Goal: Task Accomplishment & Management: Complete application form

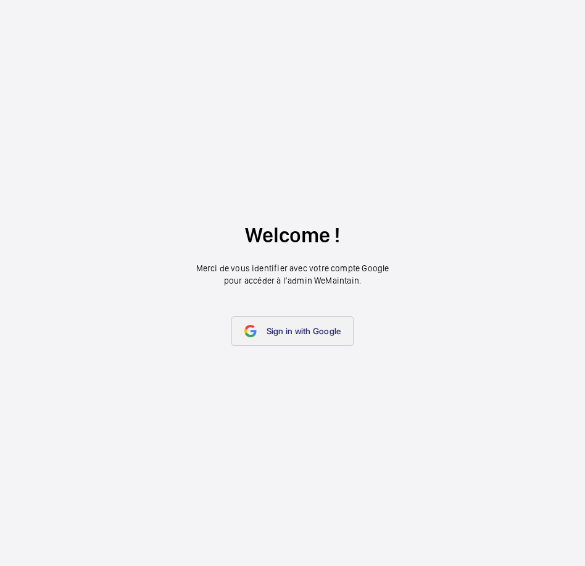
click at [293, 331] on span "Sign in with Google" at bounding box center [304, 331] width 75 height 10
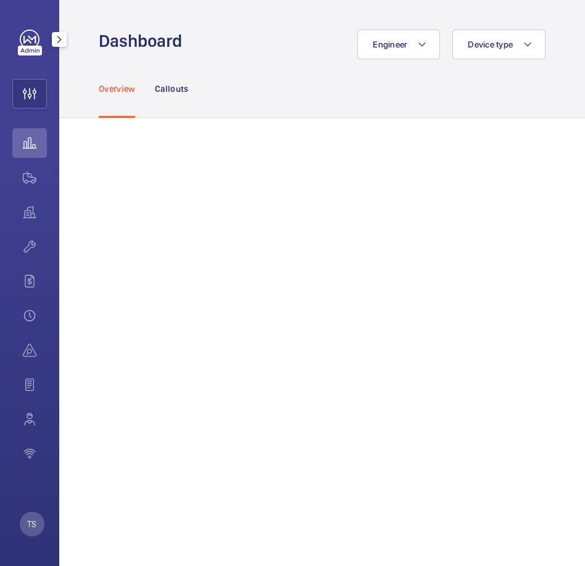
click at [33, 146] on wm-front-icon-button at bounding box center [29, 143] width 35 height 30
click at [176, 89] on p "Callouts" at bounding box center [172, 89] width 34 height 12
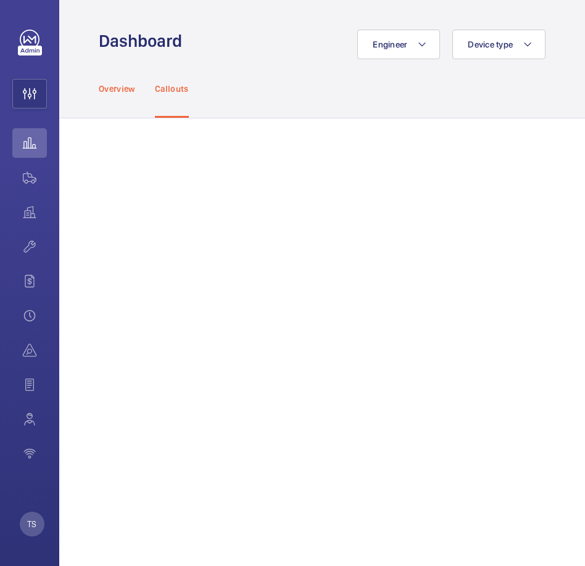
click at [121, 93] on p "Overview" at bounding box center [117, 89] width 36 height 12
click at [181, 91] on p "Callouts" at bounding box center [172, 89] width 34 height 12
click at [104, 96] on div "Overview" at bounding box center [117, 88] width 36 height 59
click at [189, 91] on div "Overview Callouts" at bounding box center [322, 88] width 447 height 59
click at [149, 94] on nav "Overview Callouts" at bounding box center [144, 88] width 90 height 59
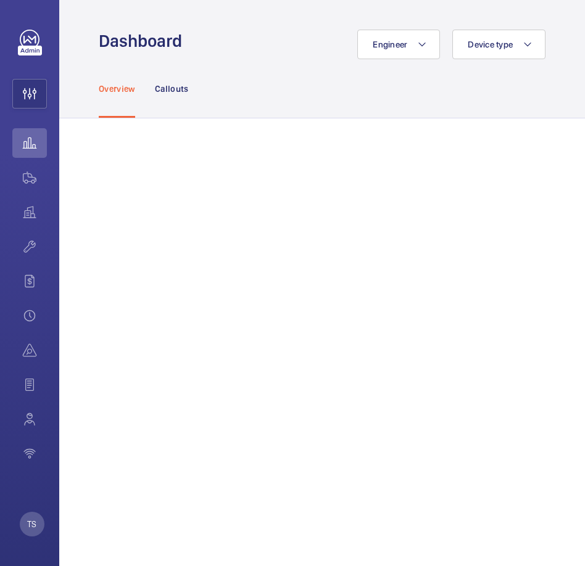
click at [104, 94] on p "Overview" at bounding box center [117, 89] width 36 height 12
click at [154, 94] on nav "Overview Callouts" at bounding box center [144, 88] width 90 height 59
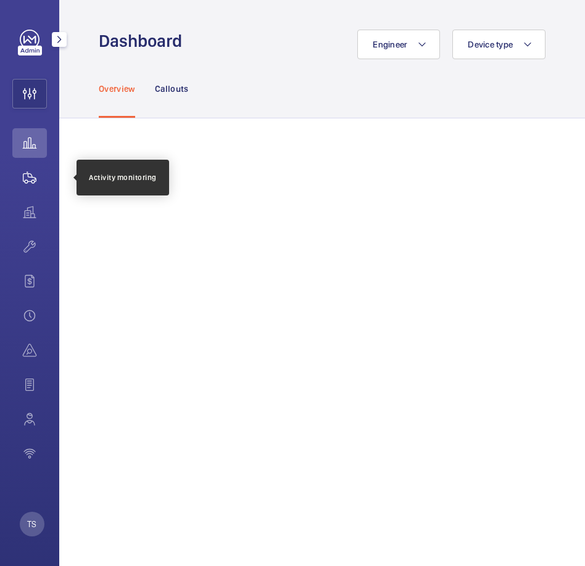
click at [25, 177] on wm-front-icon-button at bounding box center [29, 178] width 35 height 30
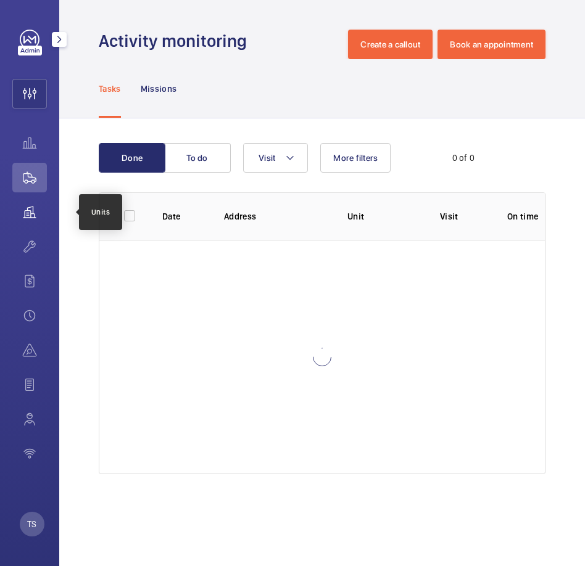
click at [35, 219] on wm-front-icon-button at bounding box center [29, 212] width 35 height 30
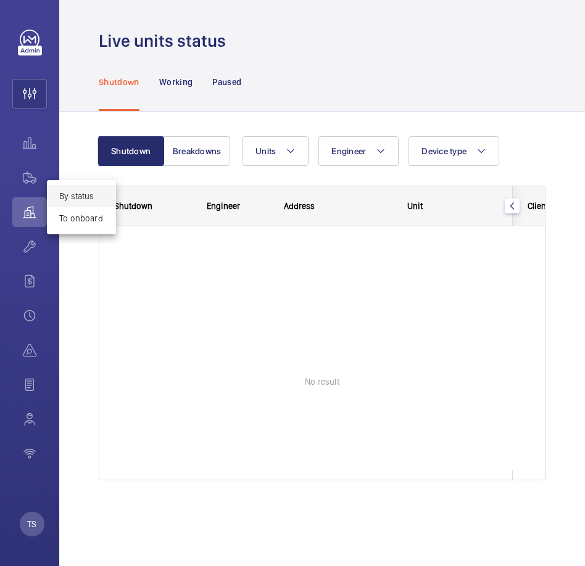
click at [30, 251] on div at bounding box center [292, 283] width 585 height 566
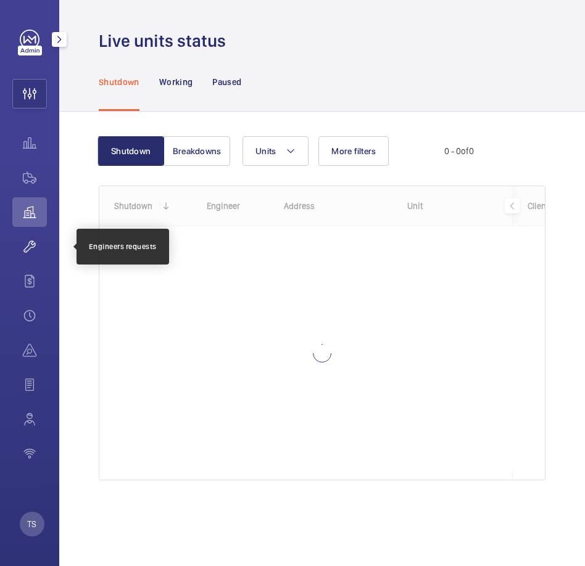
click at [30, 251] on wm-front-icon-button at bounding box center [29, 247] width 35 height 30
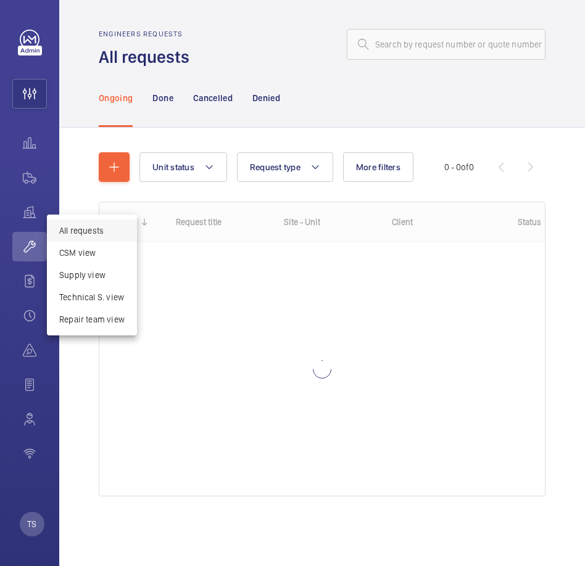
click at [153, 131] on div at bounding box center [292, 283] width 585 height 566
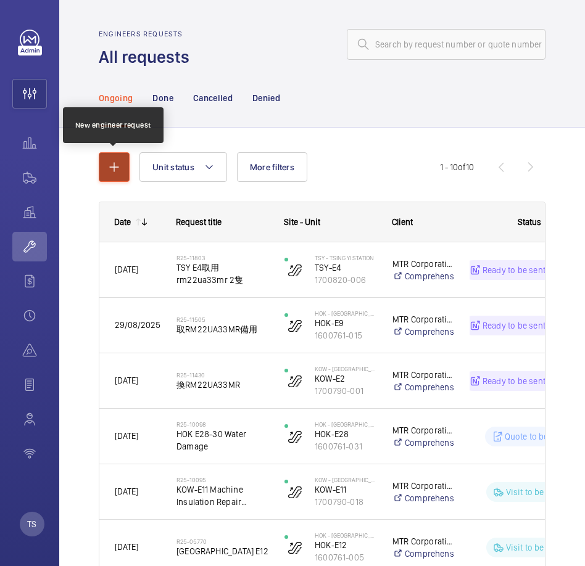
click at [119, 178] on button "button" at bounding box center [114, 167] width 31 height 30
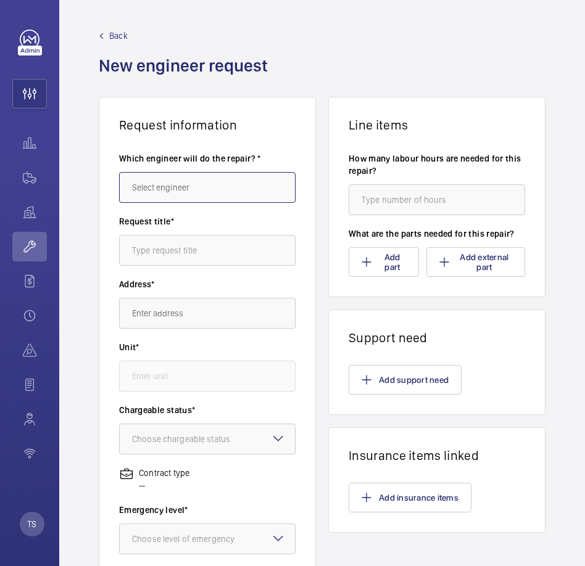
click at [191, 193] on input "text" at bounding box center [207, 187] width 176 height 31
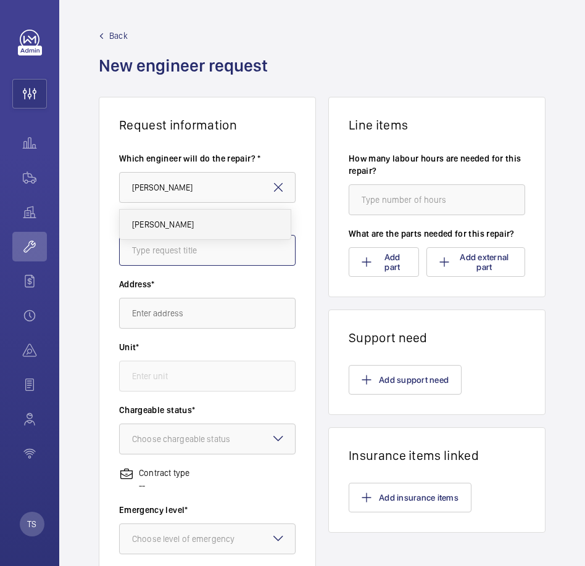
click at [215, 249] on input "text" at bounding box center [207, 250] width 176 height 31
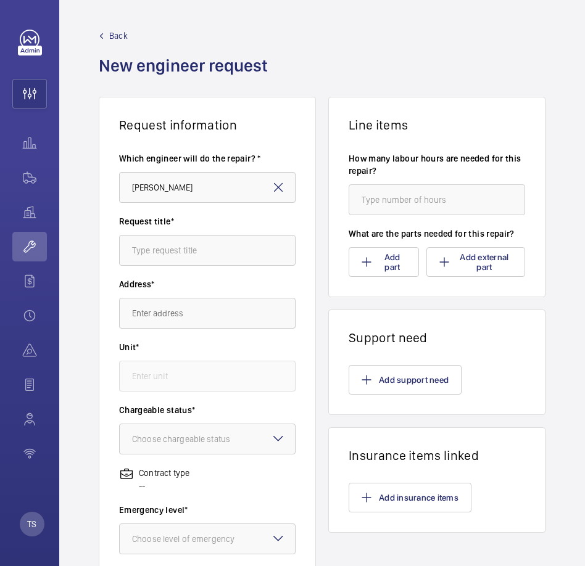
click at [195, 224] on label "Request title*" at bounding box center [207, 221] width 176 height 12
click at [200, 178] on input "jason" at bounding box center [207, 187] width 176 height 31
click at [197, 222] on mat-option "Jason YEUNG" at bounding box center [205, 225] width 171 height 30
type input "Jason YEUNG"
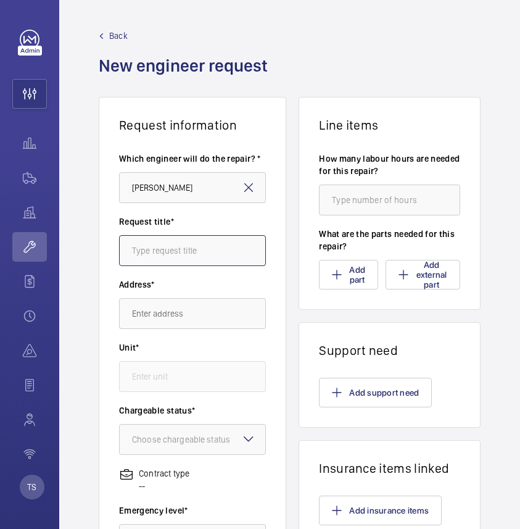
click at [188, 246] on input "text" at bounding box center [192, 250] width 147 height 31
type input "N"
click at [146, 255] on input "Maintainence" at bounding box center [192, 250] width 147 height 31
click at [156, 254] on input "Maintainence" at bounding box center [192, 250] width 147 height 31
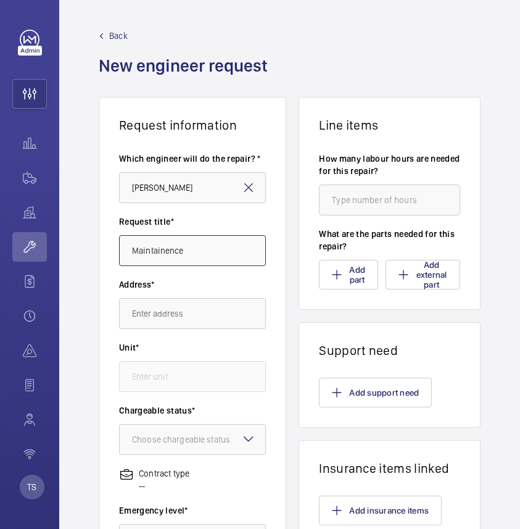
click at [156, 254] on input "Maintainence" at bounding box center [192, 250] width 147 height 31
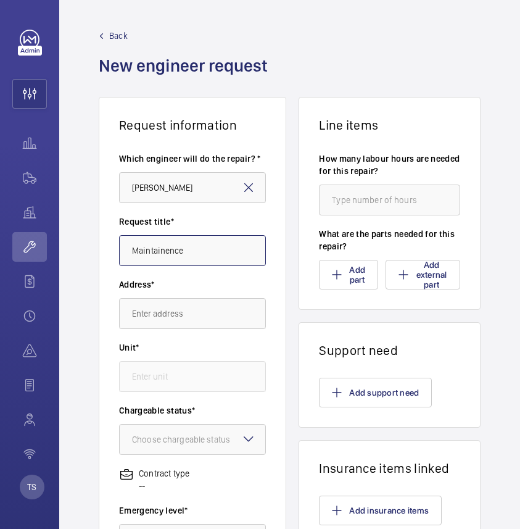
click at [155, 254] on input "Maintainence" at bounding box center [192, 250] width 147 height 31
click at [210, 251] on input "Maintainence" at bounding box center [192, 250] width 147 height 31
click at [168, 255] on input "Maintainence" at bounding box center [192, 250] width 147 height 31
click at [168, 253] on input "Maintainence" at bounding box center [192, 250] width 147 height 31
click at [162, 252] on input "Maintainence" at bounding box center [192, 250] width 147 height 31
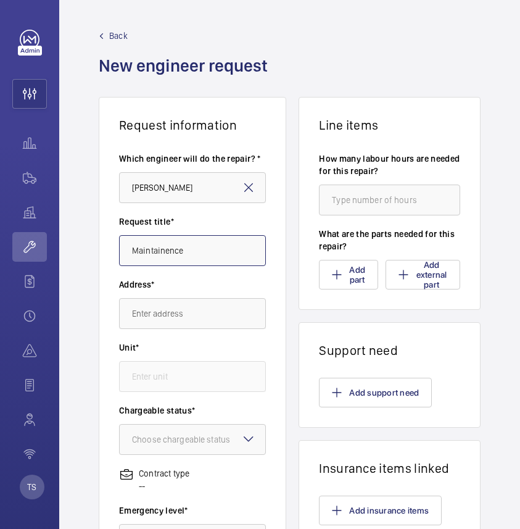
click at [162, 252] on input "Maintainence" at bounding box center [192, 250] width 147 height 31
click at [196, 252] on input "Maintainence" at bounding box center [192, 250] width 147 height 31
type input "M"
click at [202, 260] on input "Mainte" at bounding box center [192, 250] width 147 height 31
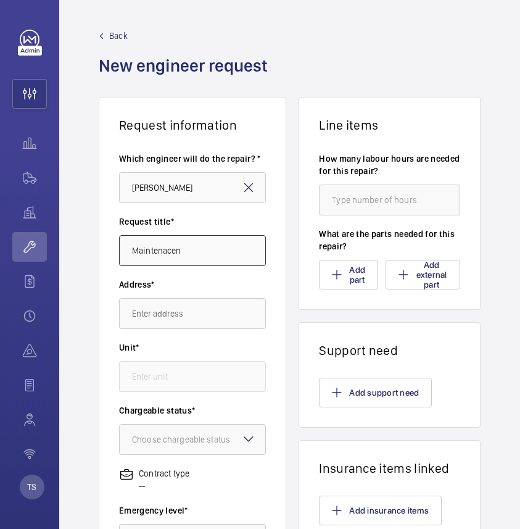
click at [159, 255] on input "Maintenacen" at bounding box center [192, 250] width 147 height 31
click at [159, 254] on input "Maintenacen" at bounding box center [192, 250] width 147 height 31
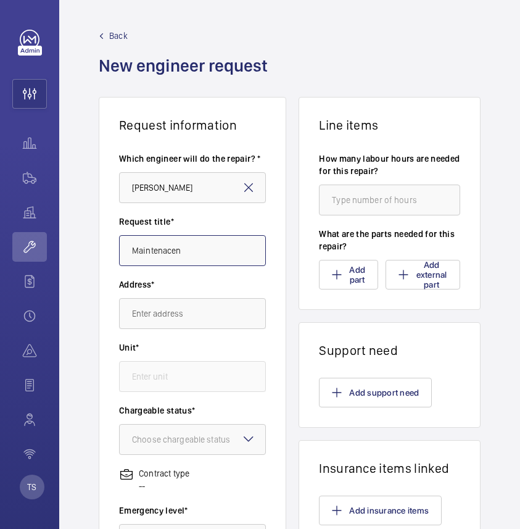
click at [206, 251] on input "Maintenacen" at bounding box center [192, 250] width 147 height 31
type input "M"
type input "H"
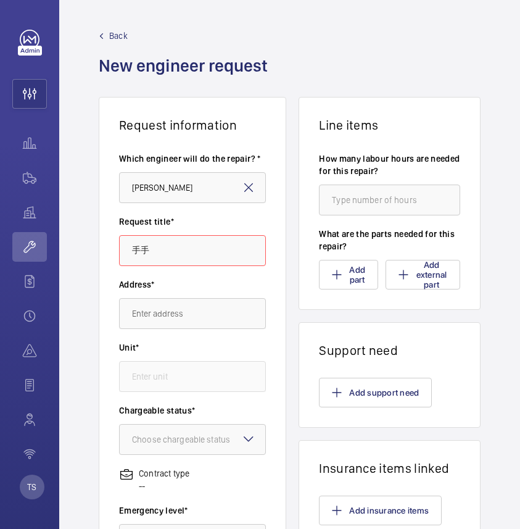
type input "手"
type input "扶"
type input "handrail bearing replacement"
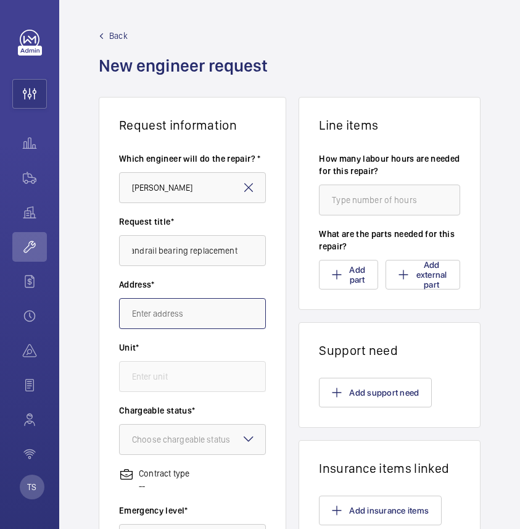
scroll to position [0, 0]
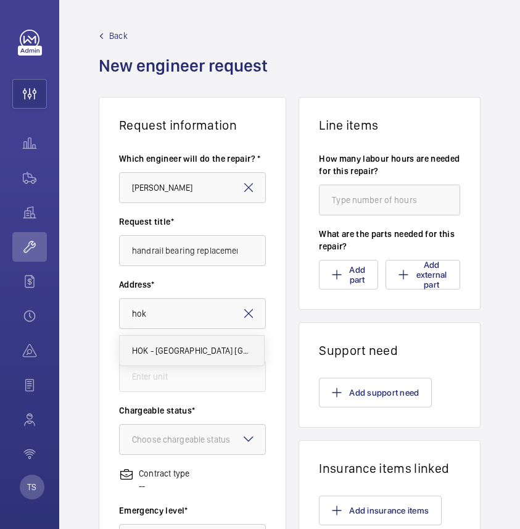
click at [176, 354] on span "HOK - Hong Kong Station 香港站 Hong Kong Station, - HONG KONG" at bounding box center [192, 350] width 120 height 12
type input "HOK - Hong Kong Station 香港站 Hong Kong Station, - HONG KONG"
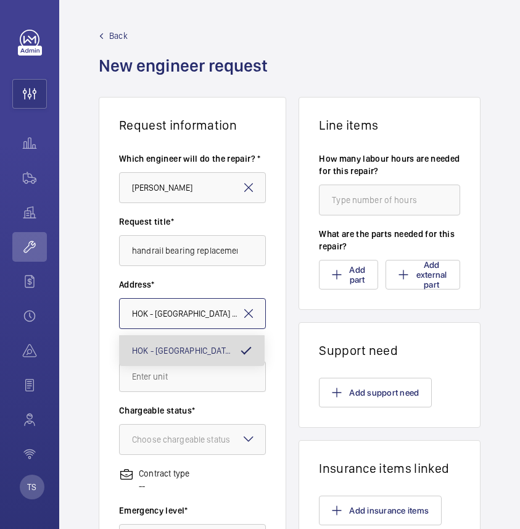
scroll to position [0, 139]
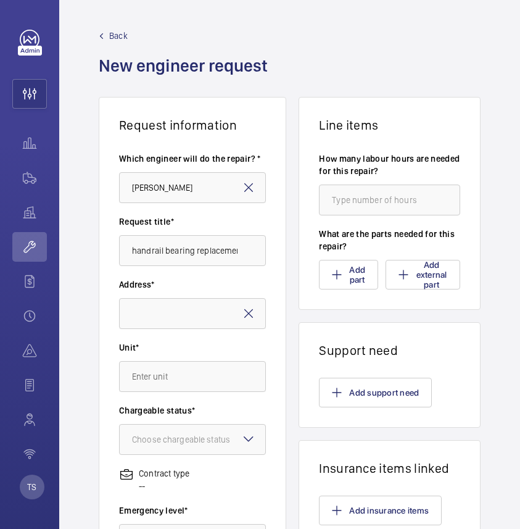
click at [164, 392] on div "Unit*" at bounding box center [192, 372] width 147 height 63
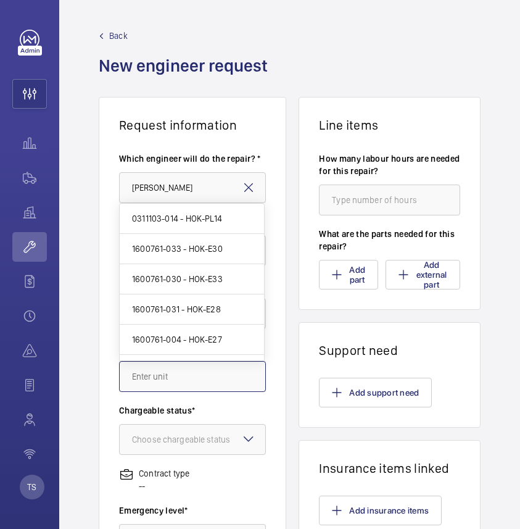
click at [165, 379] on input "text" at bounding box center [192, 376] width 147 height 31
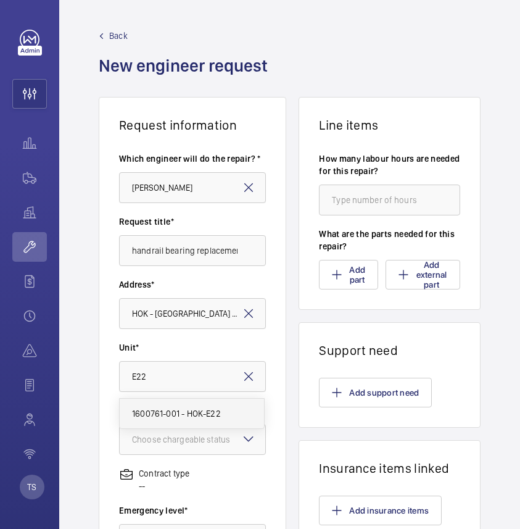
click at [167, 416] on span "1600761-001 - HOK-E22" at bounding box center [176, 413] width 89 height 12
type input "1600761-001 - HOK-E22"
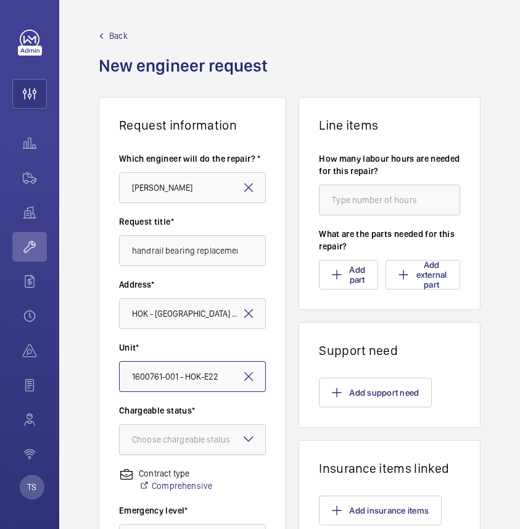
click at [167, 443] on div "Choose chargeable status" at bounding box center [196, 439] width 129 height 12
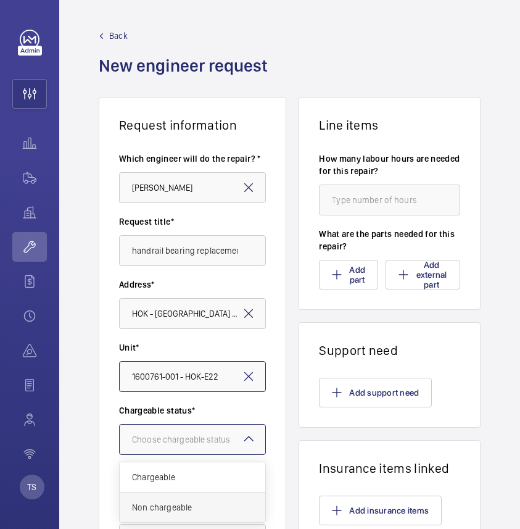
click at [166, 497] on div "Non chargeable" at bounding box center [193, 507] width 146 height 30
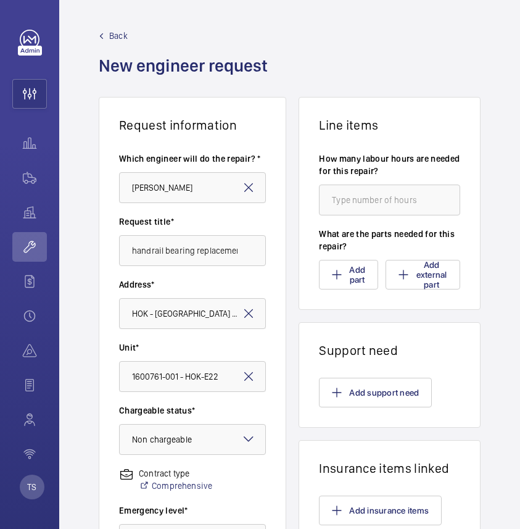
drag, startPoint x: 153, startPoint y: 457, endPoint x: 153, endPoint y: 339, distance: 117.2
click at [153, 347] on wm-front-card-body "Which engineer will do the repair? * Jason YEUNG Request title* handrail bearin…" at bounding box center [192, 442] width 186 height 619
click at [86, 382] on div "Request information Which engineer will do the repair? * Jason YEUNG Request ti…" at bounding box center [289, 435] width 461 height 676
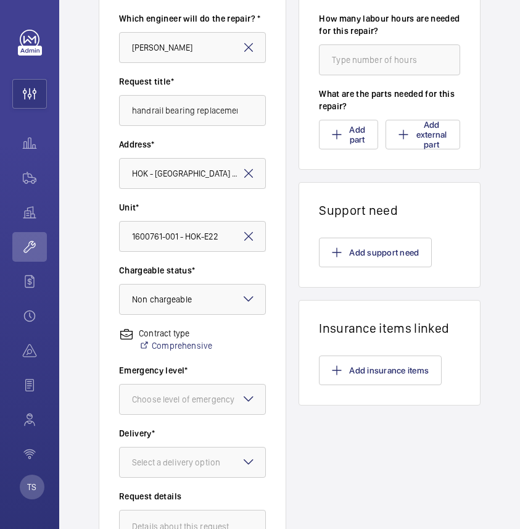
scroll to position [313, 0]
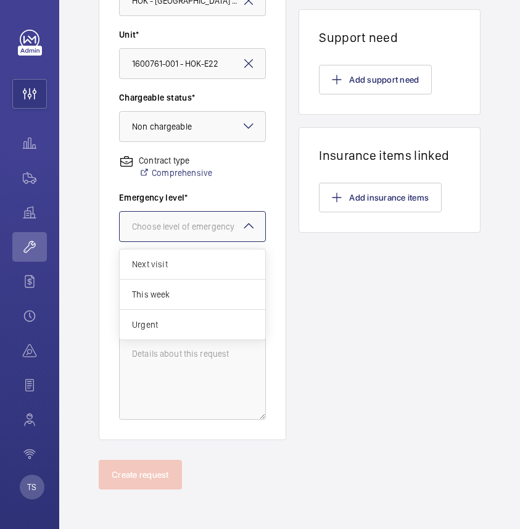
click at [252, 222] on mat-icon at bounding box center [248, 225] width 15 height 15
click at [195, 321] on span "Urgent" at bounding box center [192, 324] width 121 height 12
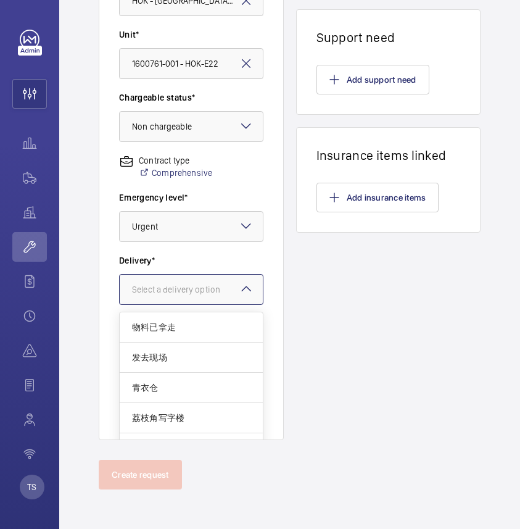
click at [216, 293] on div "Select a delivery option" at bounding box center [191, 289] width 119 height 12
click at [202, 330] on span "物料已拿走" at bounding box center [191, 327] width 118 height 12
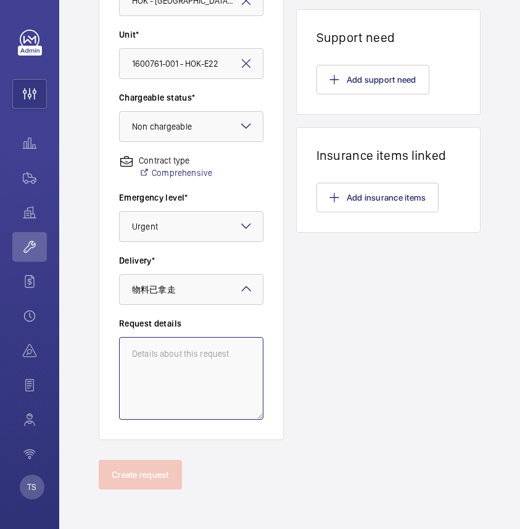
click at [198, 360] on textarea at bounding box center [191, 378] width 144 height 83
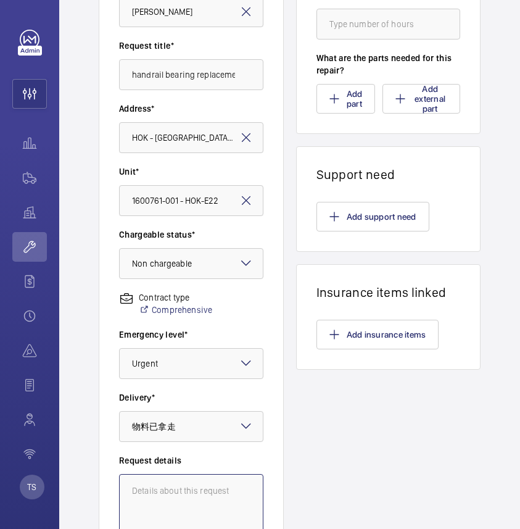
scroll to position [0, 0]
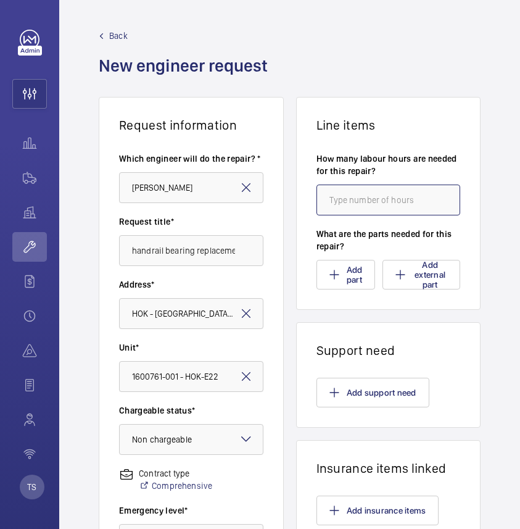
click at [391, 197] on input "number" at bounding box center [389, 199] width 144 height 31
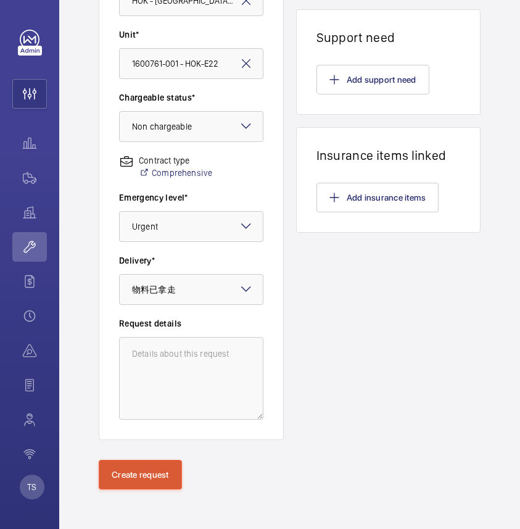
type input "8"
click at [137, 470] on button "Create request" at bounding box center [140, 475] width 83 height 30
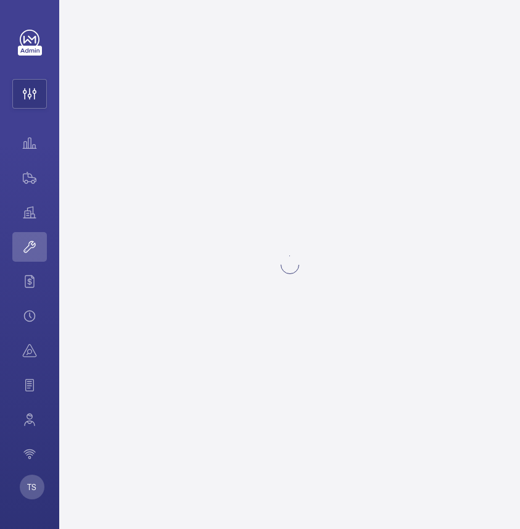
scroll to position [0, 0]
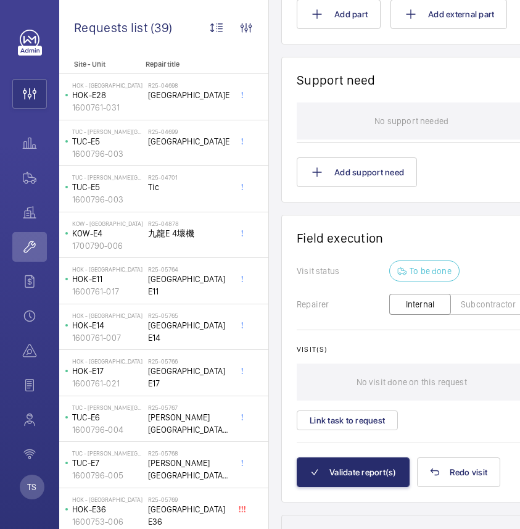
scroll to position [1182, 0]
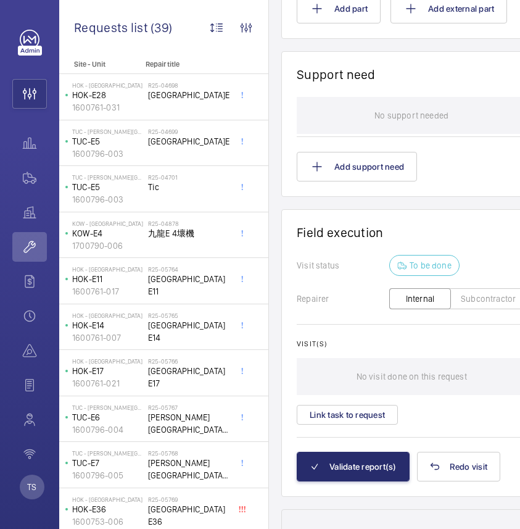
click at [473, 288] on button "Subcontractor" at bounding box center [488, 298] width 76 height 21
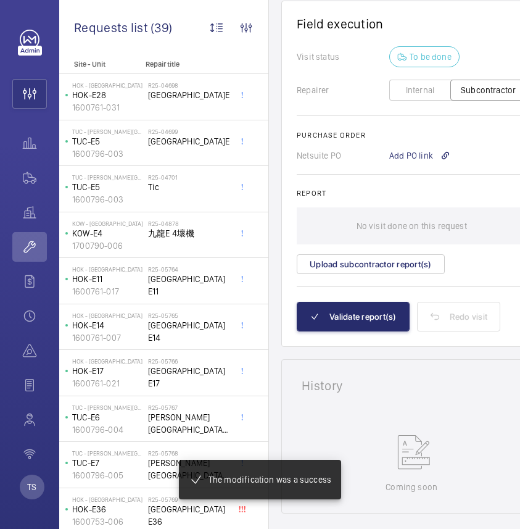
scroll to position [1378, 0]
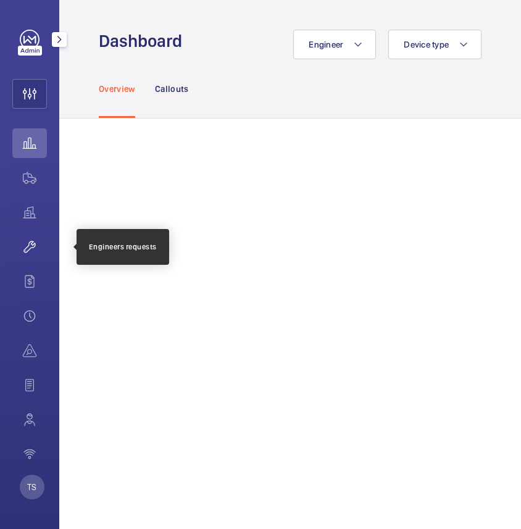
click at [28, 258] on wm-front-icon-button at bounding box center [29, 247] width 35 height 30
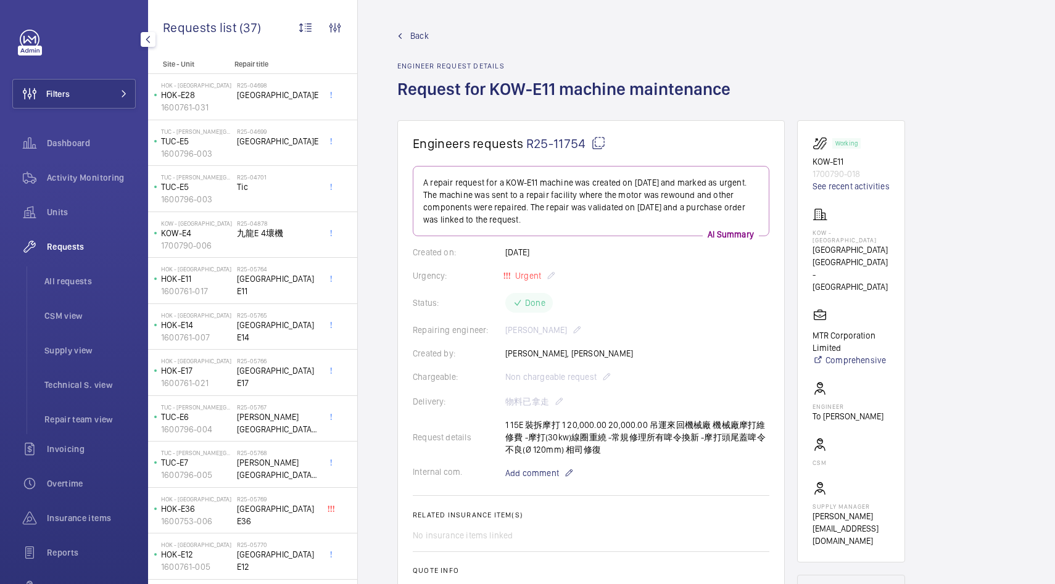
click at [91, 249] on span "Requests" at bounding box center [91, 247] width 89 height 12
